Goal: Task Accomplishment & Management: Manage account settings

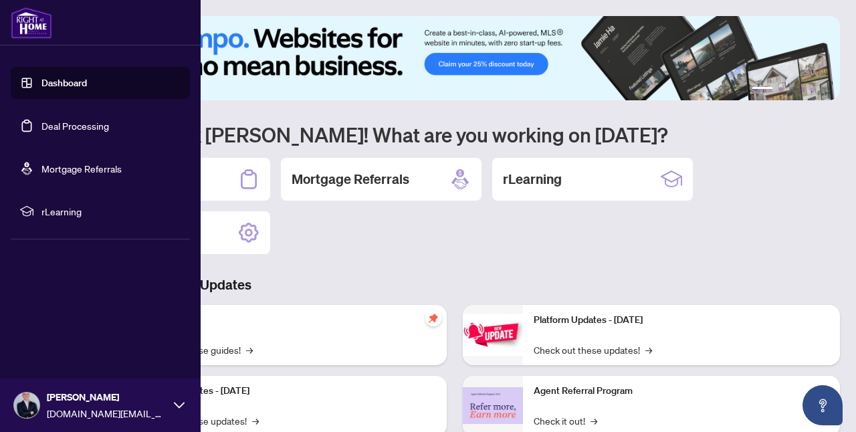
click at [75, 126] on link "Deal Processing" at bounding box center [75, 126] width 68 height 12
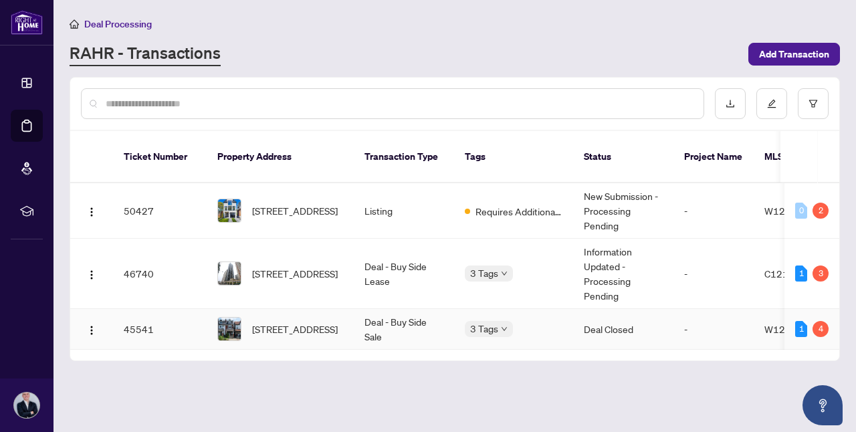
click at [431, 322] on td "Deal - Buy Side Sale" at bounding box center [404, 329] width 100 height 41
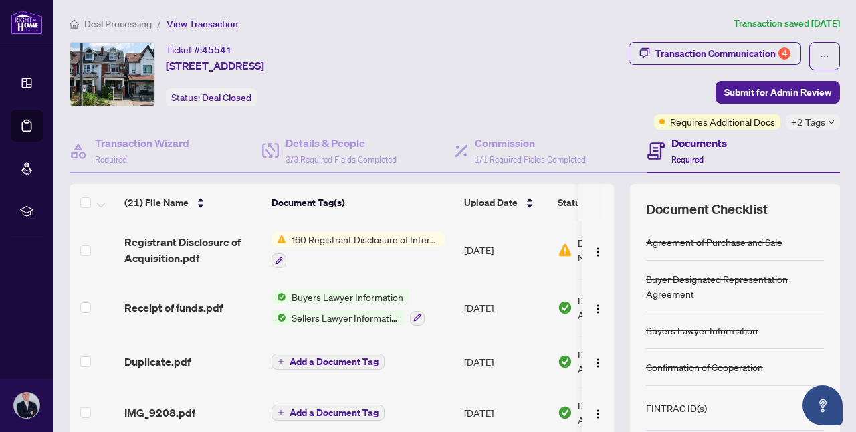
click at [717, 120] on span "Requires Additional Docs" at bounding box center [722, 121] width 105 height 15
click at [716, 120] on span "Requires Additional Docs" at bounding box center [722, 121] width 105 height 15
click at [360, 237] on span "160 Registrant Disclosure of Interest - Acquisition ofProperty" at bounding box center [365, 239] width 158 height 15
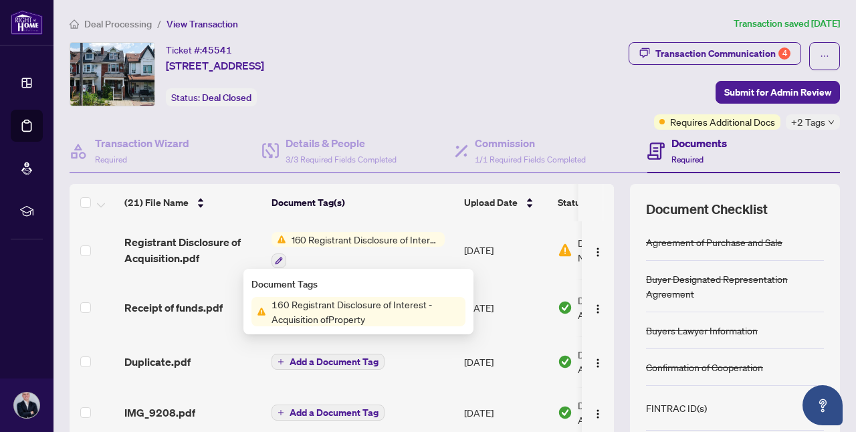
click at [356, 306] on span "160 Registrant Disclosure of Interest - Acquisition ofProperty" at bounding box center [365, 311] width 199 height 29
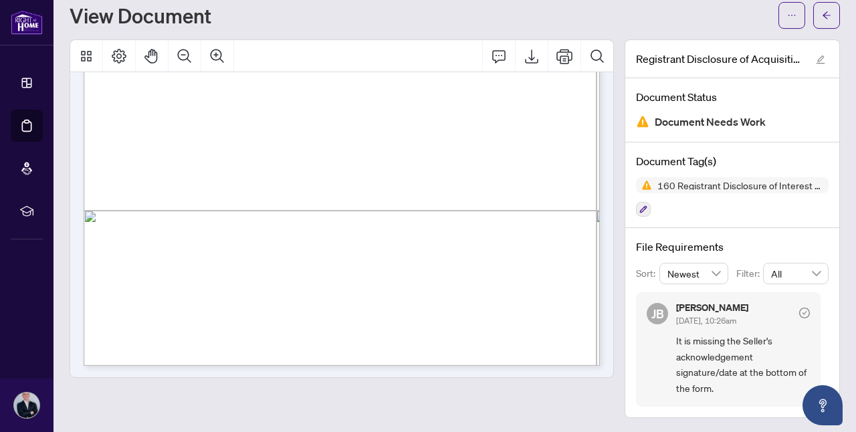
scroll to position [390, 0]
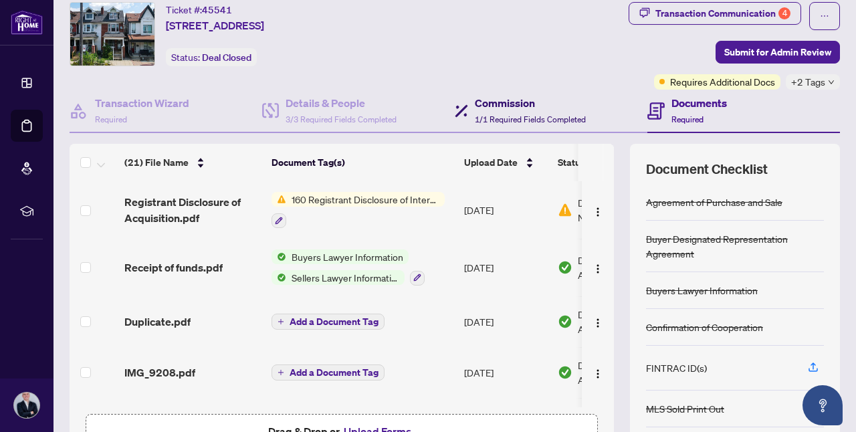
click at [527, 109] on h4 "Commission" at bounding box center [530, 103] width 111 height 16
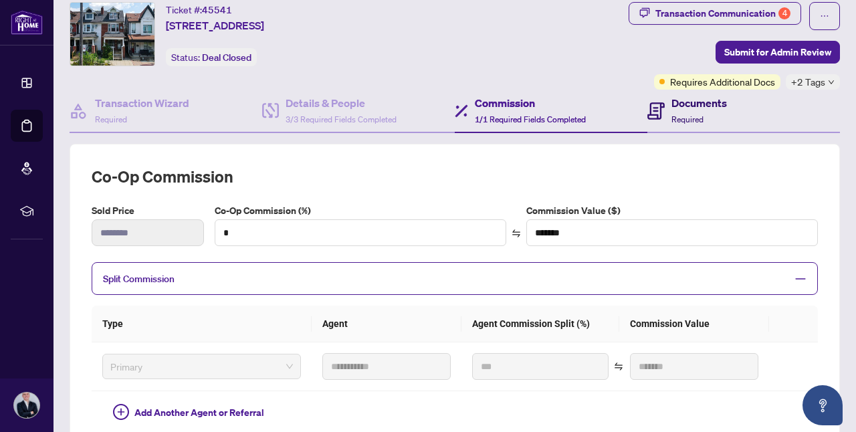
click at [687, 106] on h4 "Documents" at bounding box center [698, 103] width 55 height 16
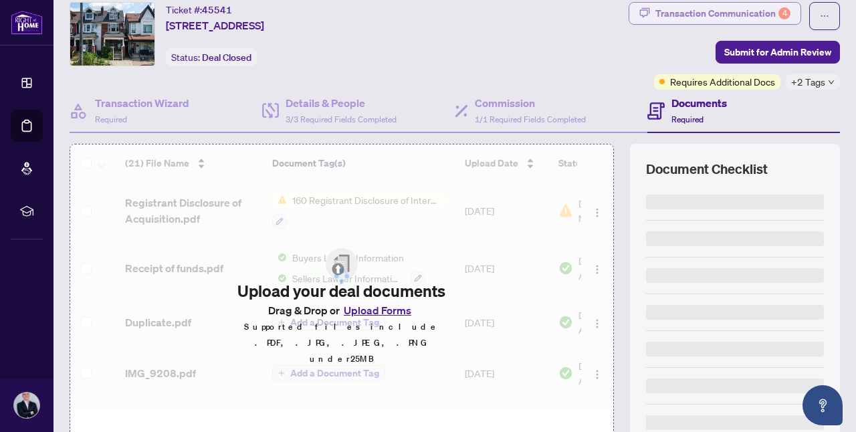
click at [774, 16] on div "Transaction Communication 4" at bounding box center [722, 13] width 135 height 21
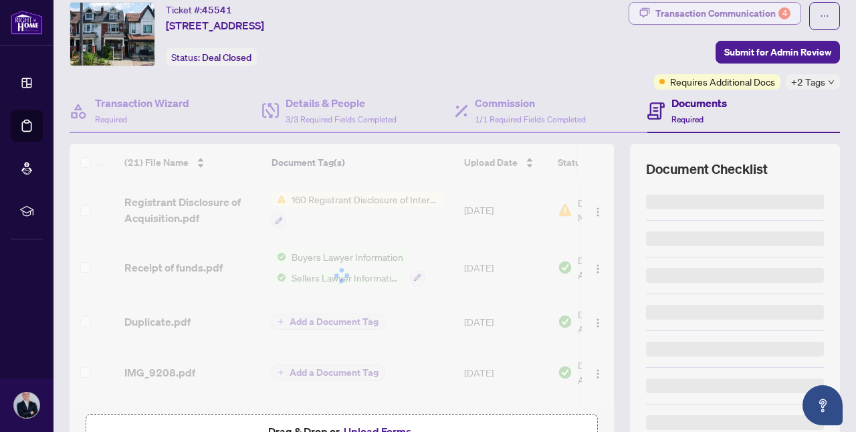
type textarea "**********"
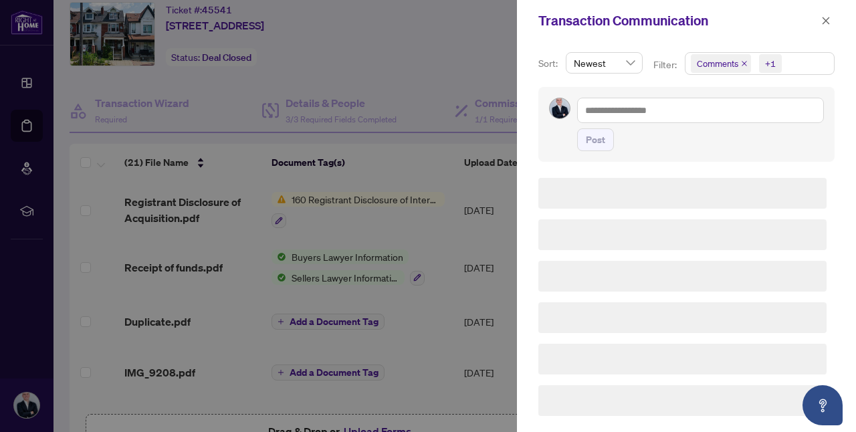
click at [773, 14] on div "Transaction Communication Sort: Newest Filter: Comments +1 Post" at bounding box center [428, 216] width 856 height 432
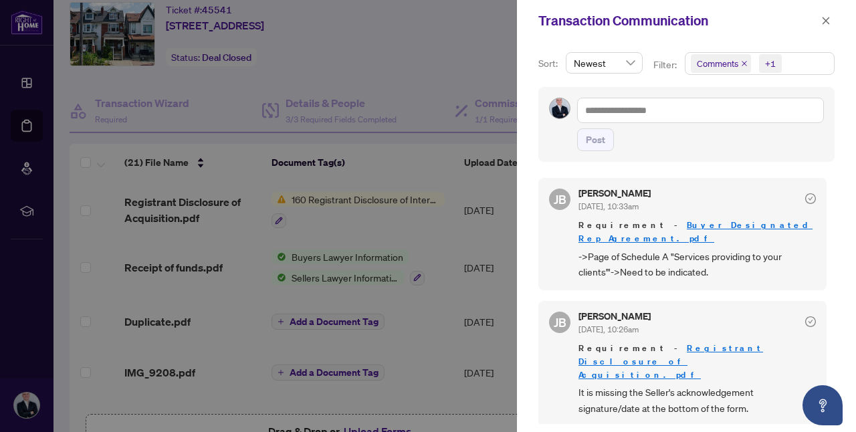
click at [663, 384] on span "It is missing the Seller's acknowledgement signature/date at the bottom of the …" at bounding box center [696, 399] width 237 height 31
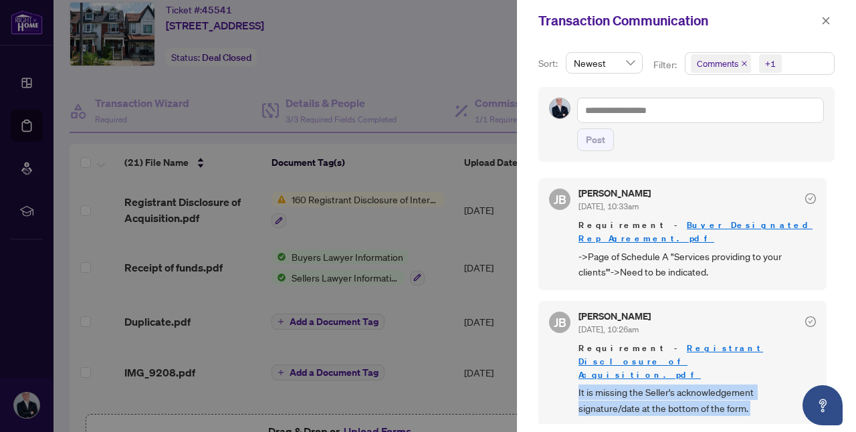
click at [663, 384] on span "It is missing the Seller's acknowledgement signature/date at the bottom of the …" at bounding box center [696, 399] width 237 height 31
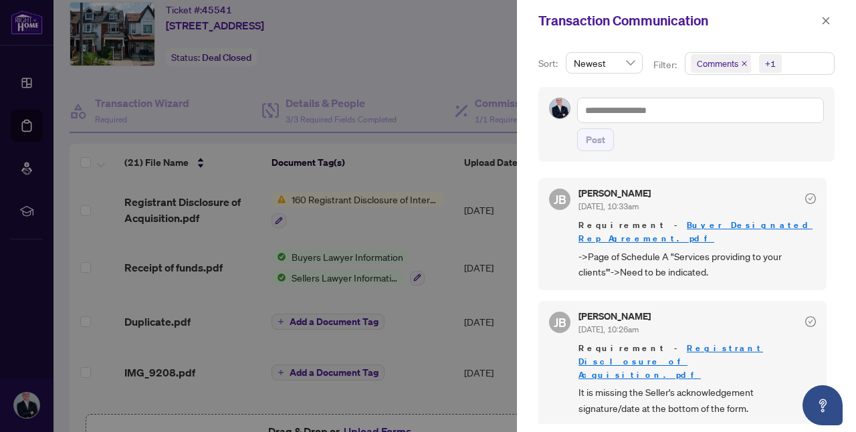
click at [429, 260] on div at bounding box center [428, 216] width 856 height 432
click at [458, 222] on div at bounding box center [428, 216] width 856 height 432
click at [632, 249] on span "->Page of Schedule A "Services providing to your clients'"->Need to be indicate…" at bounding box center [696, 264] width 237 height 31
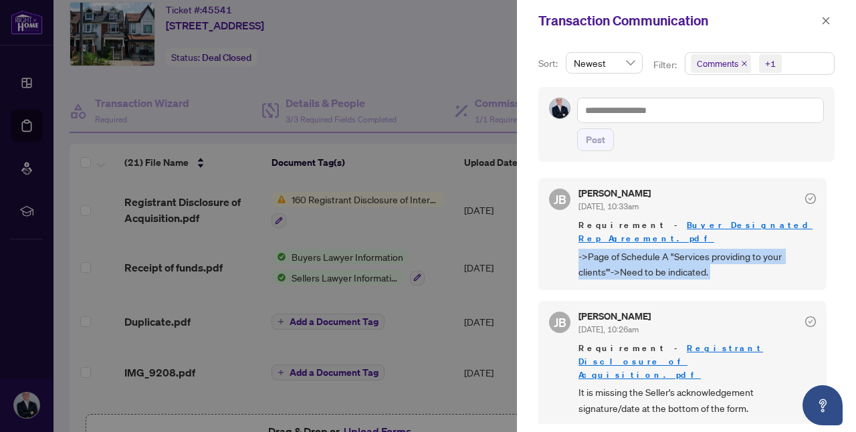
click at [632, 249] on span "->Page of Schedule A "Services providing to your clients'"->Need to be indicate…" at bounding box center [696, 264] width 237 height 31
click at [616, 254] on span "->Page of Schedule A "Services providing to your clients'"->Need to be indicate…" at bounding box center [696, 264] width 237 height 31
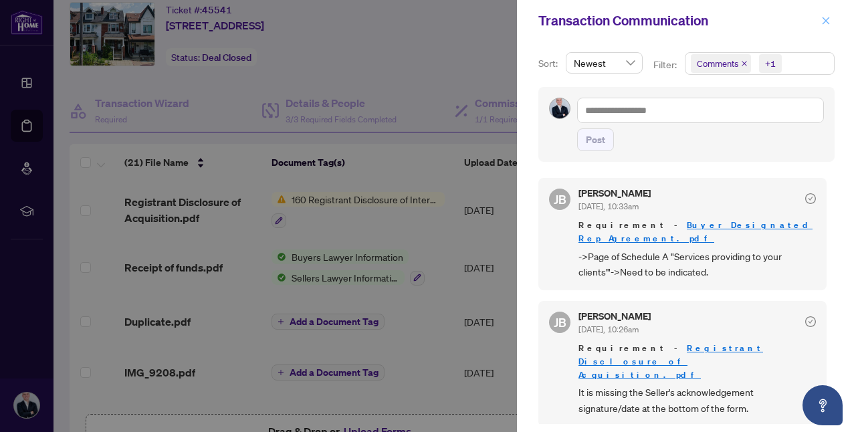
click at [822, 19] on icon "close" at bounding box center [825, 20] width 9 height 9
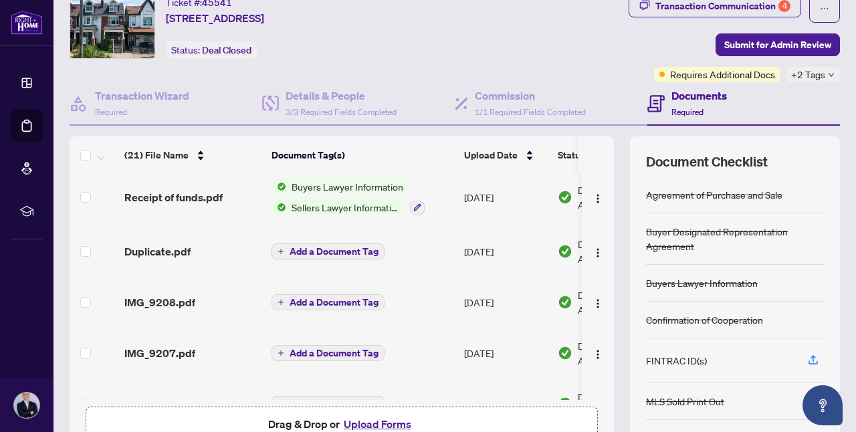
scroll to position [52, 0]
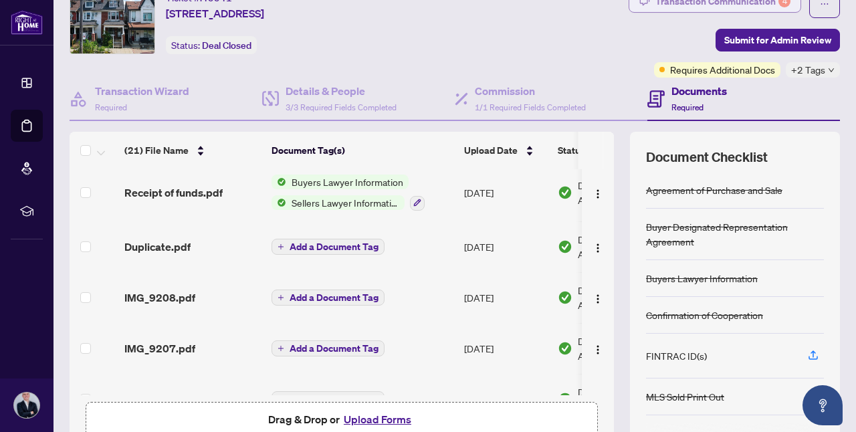
click at [723, 6] on div "Transaction Communication 4" at bounding box center [722, 1] width 135 height 21
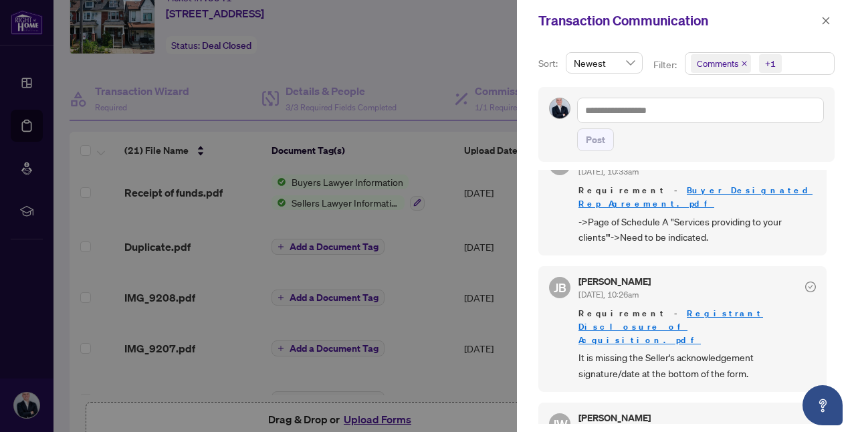
scroll to position [44, 0]
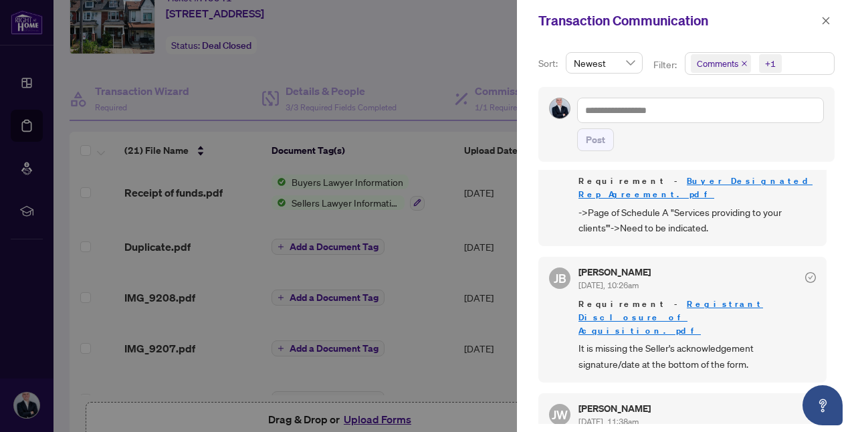
click at [660, 298] on link "Registrant Disclosure of Acquisition.pdf" at bounding box center [670, 317] width 185 height 38
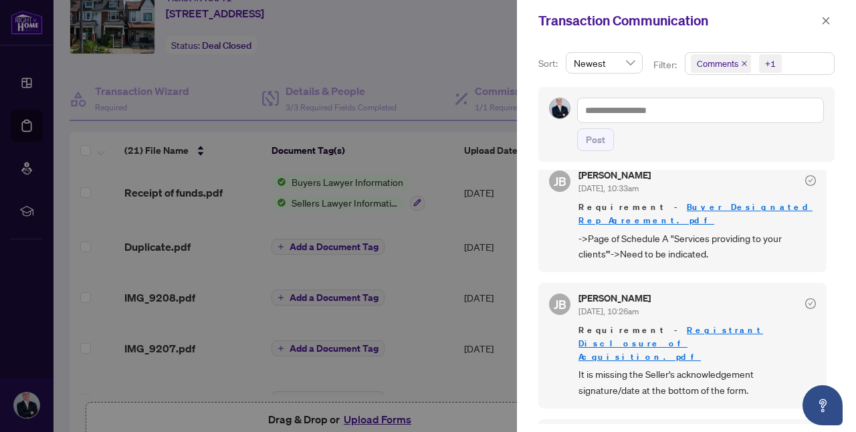
scroll to position [0, 0]
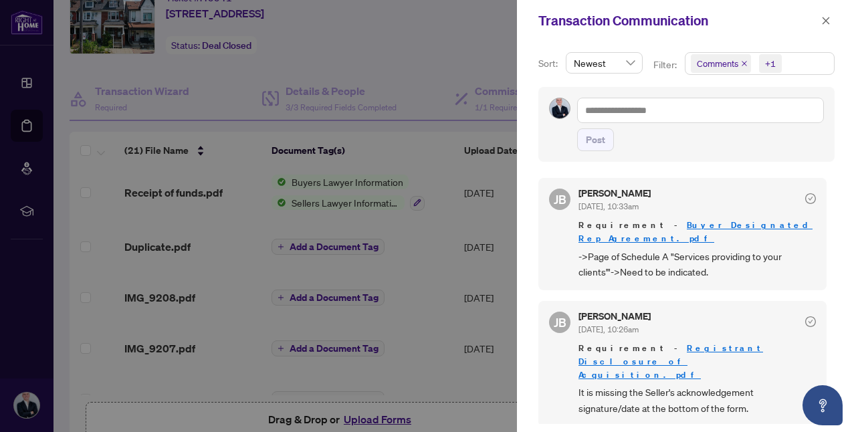
click at [614, 249] on span "->Page of Schedule A "Services providing to your clients'"->Need to be indicate…" at bounding box center [696, 264] width 237 height 31
drag, startPoint x: 614, startPoint y: 241, endPoint x: 647, endPoint y: 239, distance: 32.8
click at [647, 249] on span "->Page of Schedule A "Services providing to your clients'"->Need to be indicate…" at bounding box center [696, 264] width 237 height 31
click at [679, 249] on span "->Page of Schedule A "Services providing to your clients'"->Need to be indicate…" at bounding box center [696, 264] width 237 height 31
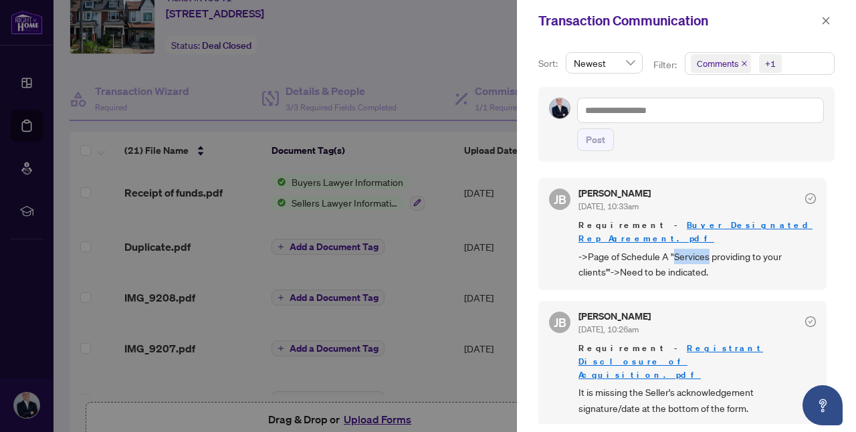
click at [679, 249] on span "->Page of Schedule A "Services providing to your clients'"->Need to be indicate…" at bounding box center [696, 264] width 237 height 31
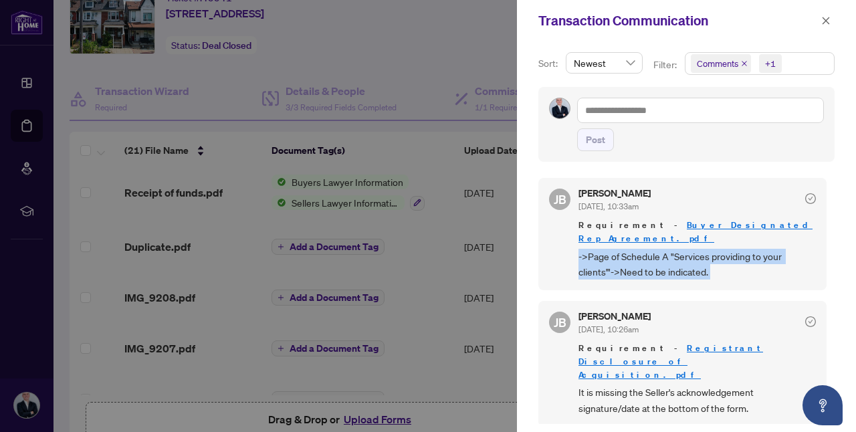
click at [679, 249] on span "->Page of Schedule A "Services providing to your clients'"->Need to be indicate…" at bounding box center [696, 264] width 237 height 31
click at [668, 260] on span "->Page of Schedule A "Services providing to your clients'"->Need to be indicate…" at bounding box center [696, 264] width 237 height 31
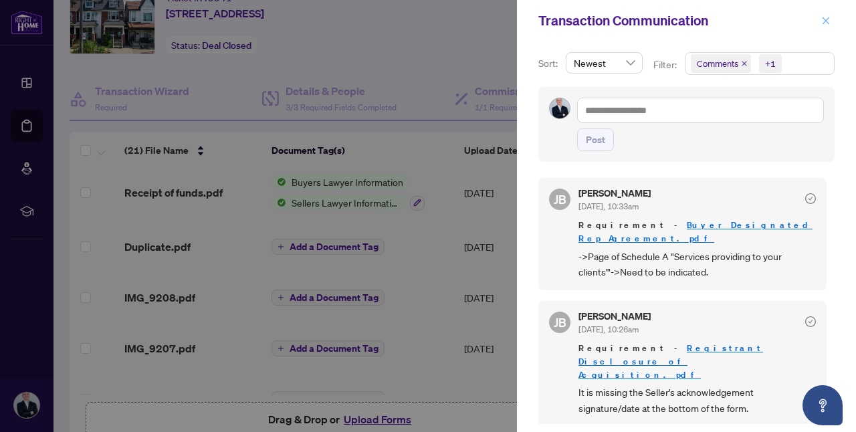
click at [826, 19] on icon "close" at bounding box center [825, 20] width 9 height 9
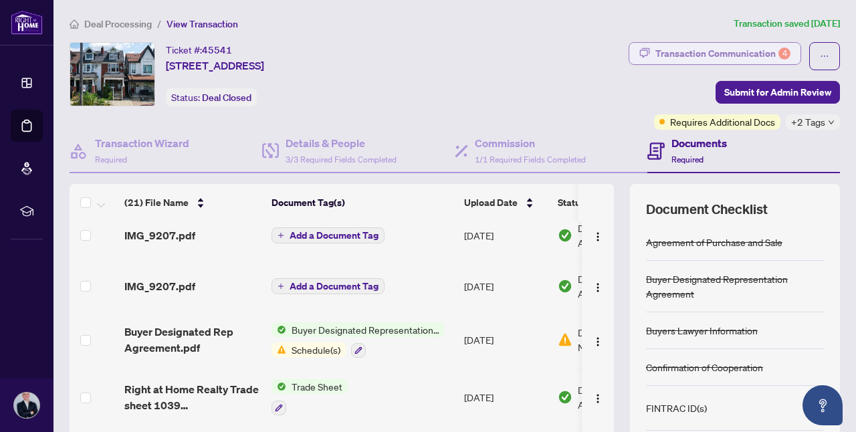
click at [731, 62] on div "Transaction Communication 4" at bounding box center [722, 53] width 135 height 21
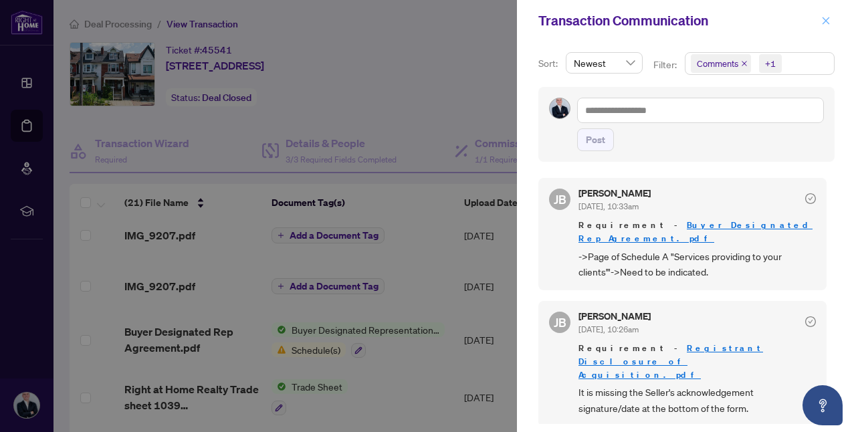
click at [821, 25] on icon "close" at bounding box center [825, 20] width 9 height 9
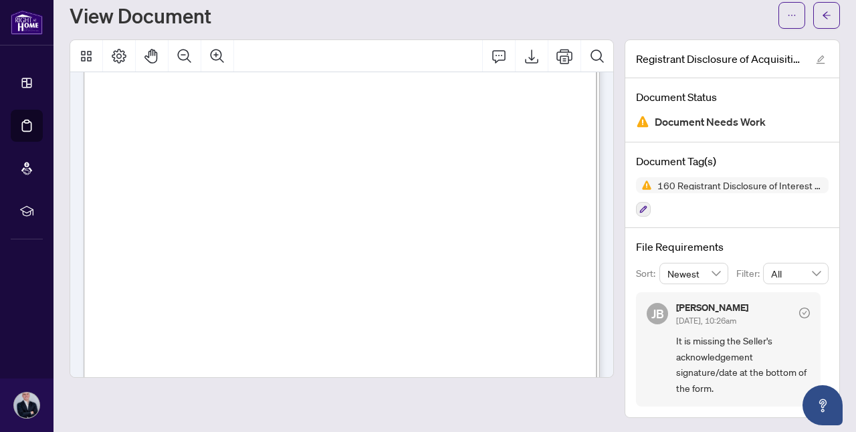
scroll to position [39, 0]
click at [701, 376] on span "It is missing the Seller's acknowledgement signature/date at the bottom of the …" at bounding box center [743, 365] width 134 height 63
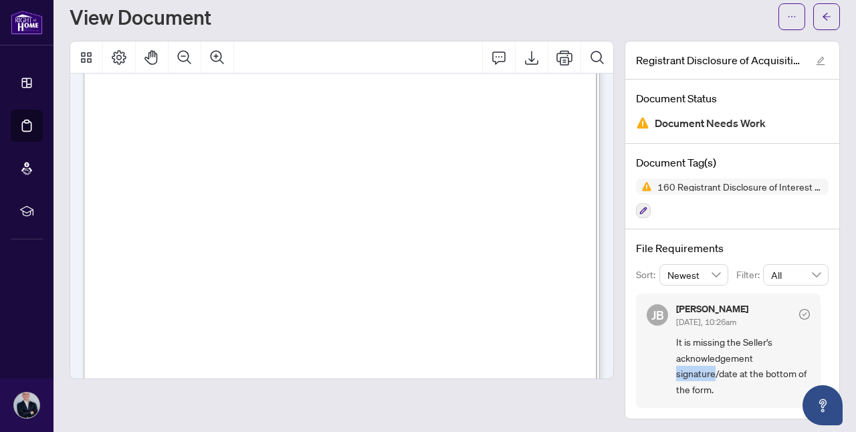
click at [701, 376] on span "It is missing the Seller's acknowledgement signature/date at the bottom of the …" at bounding box center [743, 365] width 134 height 63
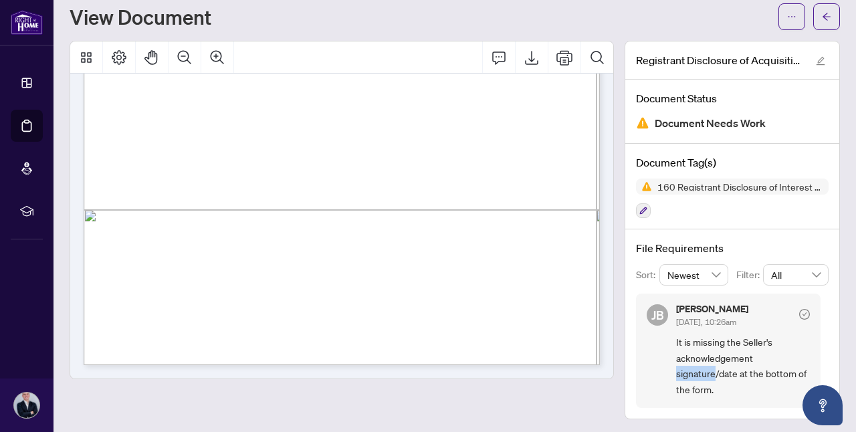
scroll to position [0, 0]
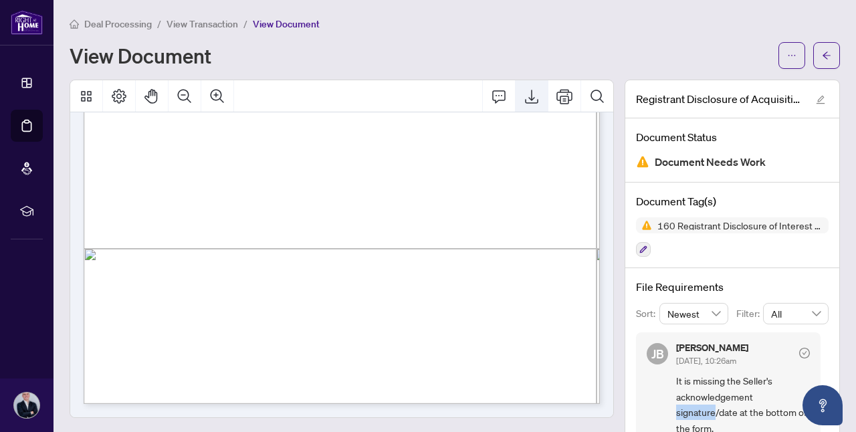
click at [534, 101] on icon "Export" at bounding box center [531, 97] width 13 height 14
click at [824, 58] on icon "arrow-left" at bounding box center [826, 55] width 9 height 9
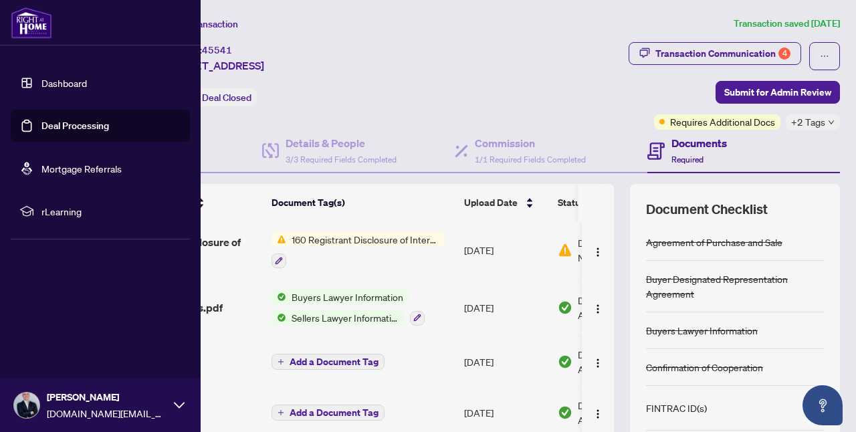
click at [87, 83] on link "Dashboard" at bounding box center [63, 83] width 45 height 12
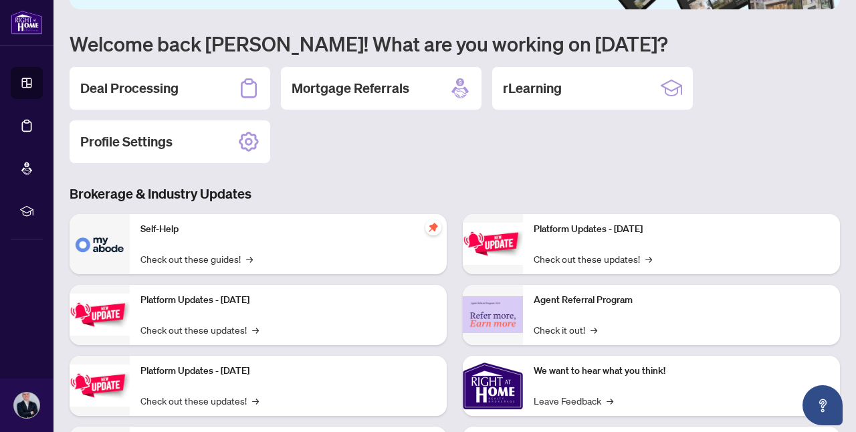
scroll to position [68, 0]
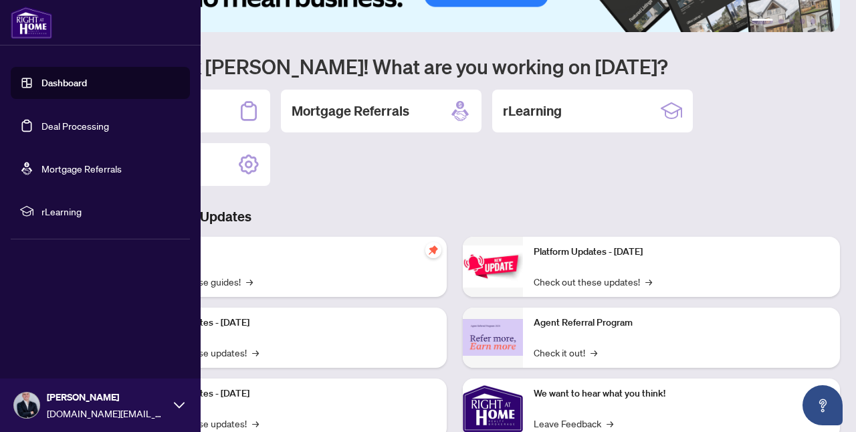
click at [93, 126] on link "Deal Processing" at bounding box center [75, 126] width 68 height 12
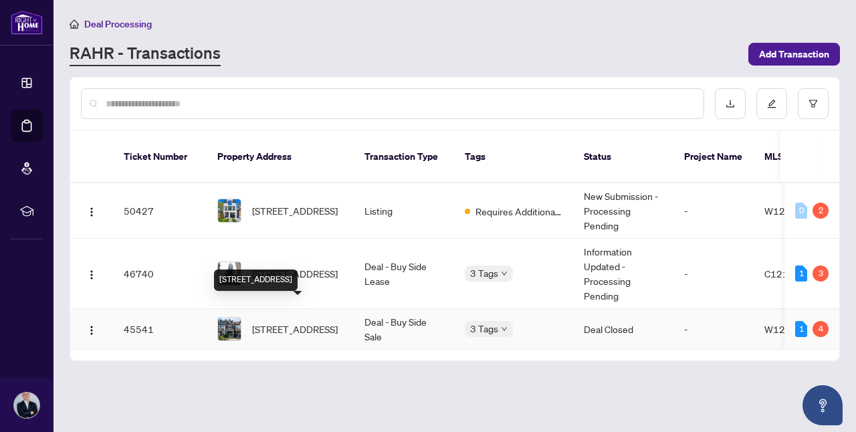
click at [305, 322] on span "[STREET_ADDRESS]" at bounding box center [295, 329] width 86 height 15
